Goal: Contribute content

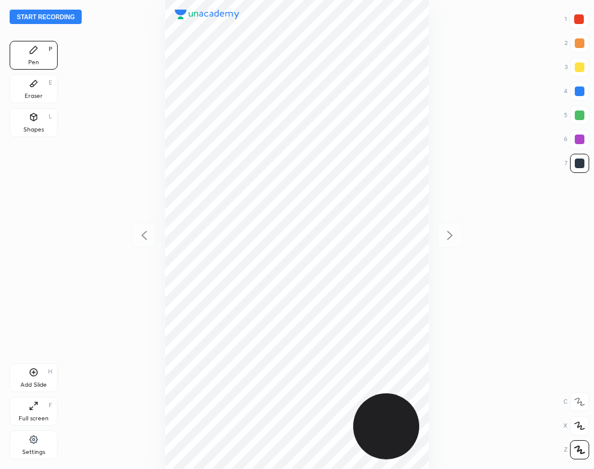
scroll to position [469, 402]
click at [67, 13] on button "Start recording" at bounding box center [46, 17] width 72 height 14
click at [43, 376] on div "Add Slide H" at bounding box center [34, 378] width 48 height 29
click at [44, 87] on div "Eraser E" at bounding box center [34, 89] width 48 height 29
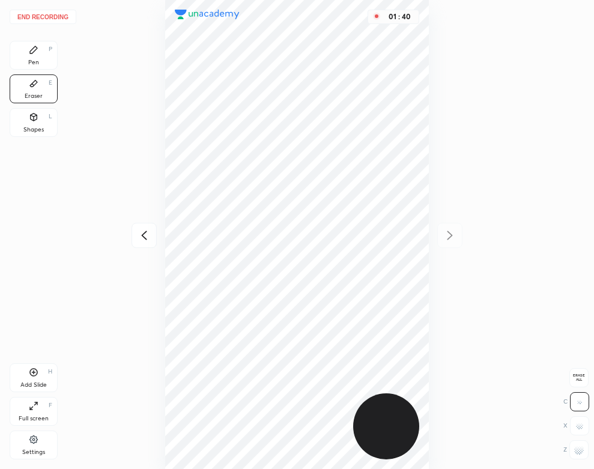
click at [48, 58] on div "Pen P" at bounding box center [34, 55] width 48 height 29
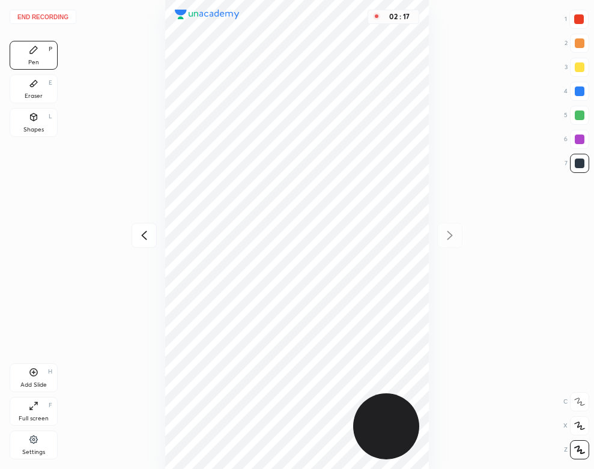
click at [138, 235] on icon at bounding box center [144, 235] width 14 height 14
click at [443, 234] on icon at bounding box center [450, 235] width 14 height 14
click at [57, 14] on button "End recording" at bounding box center [43, 17] width 67 height 14
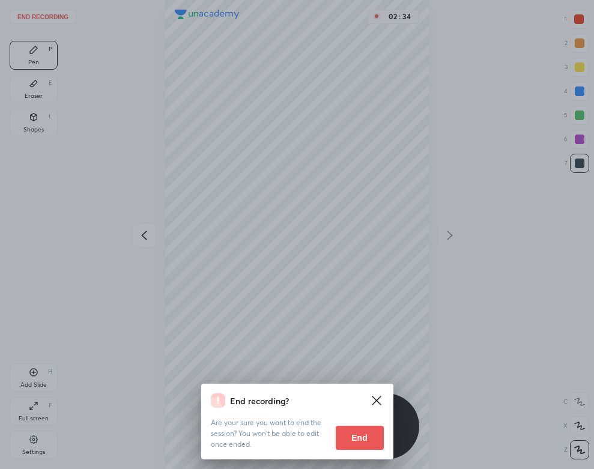
click at [352, 443] on button "End" at bounding box center [360, 438] width 48 height 24
